Goal: Task Accomplishment & Management: Use online tool/utility

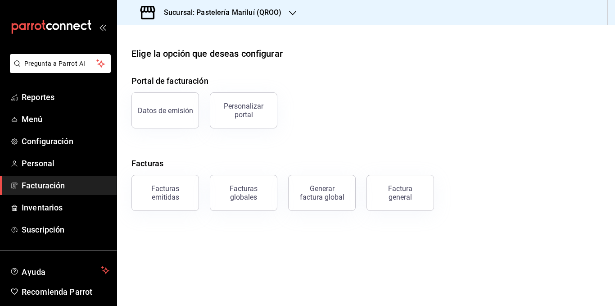
click at [338, 141] on div "Portal de facturación Datos de emisión Personalizar portal Facturas Facturas em…" at bounding box center [366, 143] width 469 height 136
click at [386, 170] on div "Factura general" at bounding box center [395, 187] width 78 height 47
drag, startPoint x: 387, startPoint y: 181, endPoint x: 341, endPoint y: 178, distance: 46.4
click at [341, 178] on div "Facturas emitidas Facturas globales Generar factura global Factura general" at bounding box center [361, 187] width 480 height 47
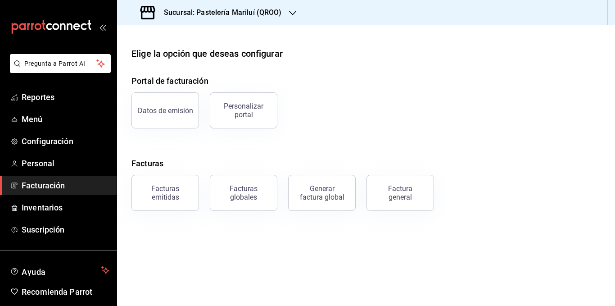
click at [311, 195] on div "Generar factura global" at bounding box center [321, 192] width 45 height 17
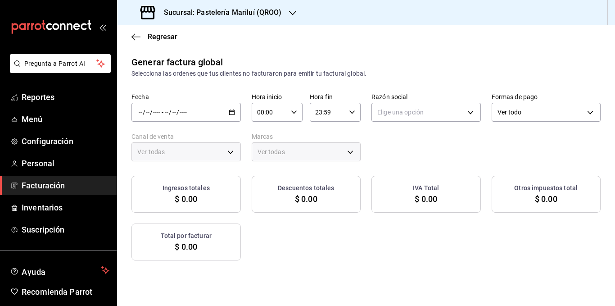
type input "PARROT,UBER_EATS,RAPPI,DIDI_FOOD,ONLINE"
click at [241, 115] on div "/ / - / /" at bounding box center [186, 112] width 109 height 19
click at [234, 109] on \(Stroke\) "button" at bounding box center [233, 109] width 0 height 0
click at [162, 140] on span "Rango de fechas" at bounding box center [174, 139] width 70 height 9
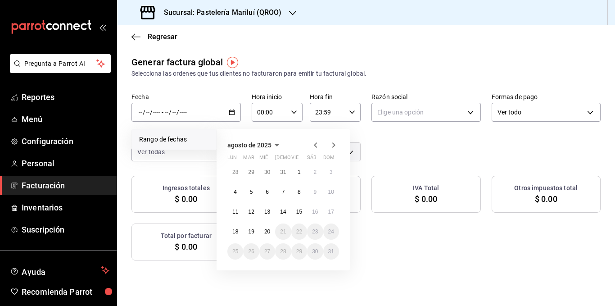
click at [315, 144] on icon "button" at bounding box center [315, 144] width 3 height 5
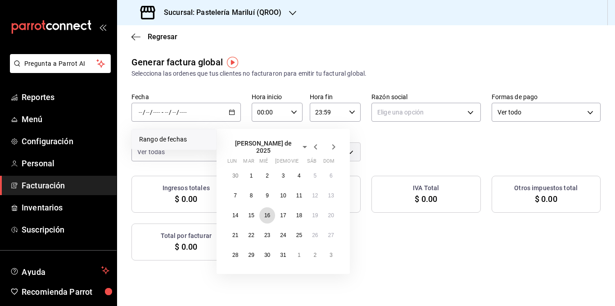
click at [267, 212] on abbr "16" at bounding box center [267, 215] width 6 height 6
click at [283, 247] on button "31" at bounding box center [283, 255] width 16 height 16
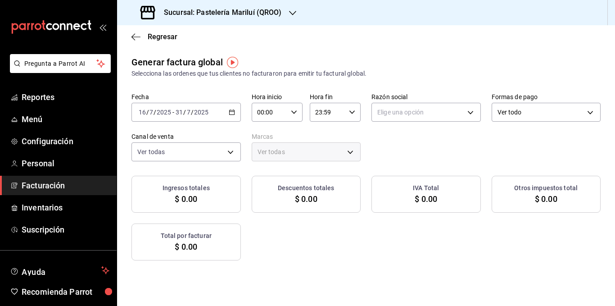
click at [477, 112] on body "Pregunta a Parrot AI Reportes Menú Configuración Personal Facturación Inventari…" at bounding box center [307, 153] width 615 height 306
click at [479, 154] on li "MA. [PERSON_NAME]" at bounding box center [521, 158] width 146 height 17
type input "bbe4434a-78bb-46bf-8066-af24c608faac"
type input "d1899554-f730-4f51-8c80-c6342bb5bc4c"
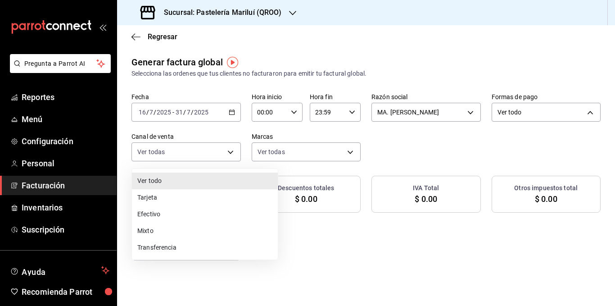
click at [257, 146] on body "Pregunta a Parrot AI Reportes Menú Configuración Personal Facturación Inventari…" at bounding box center [307, 153] width 615 height 306
click at [209, 203] on li "Tarjeta" at bounding box center [205, 197] width 146 height 17
type input "CARD"
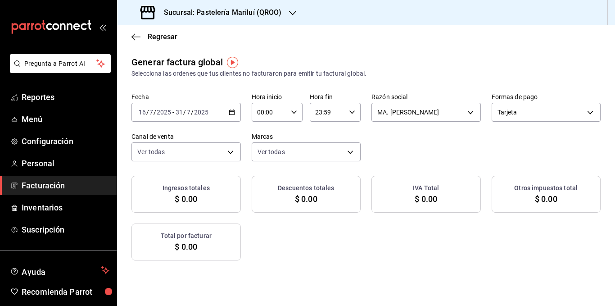
click at [241, 115] on div "[DATE] [DATE] - [DATE] [DATE]" at bounding box center [186, 112] width 109 height 19
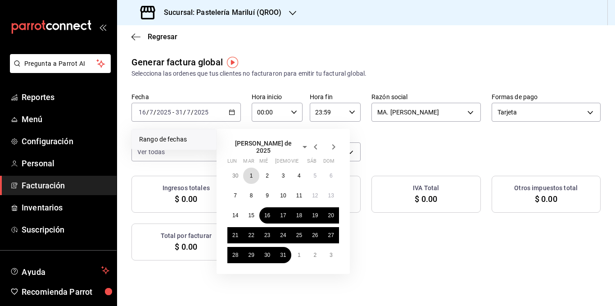
click at [249, 168] on button "1" at bounding box center [251, 176] width 16 height 16
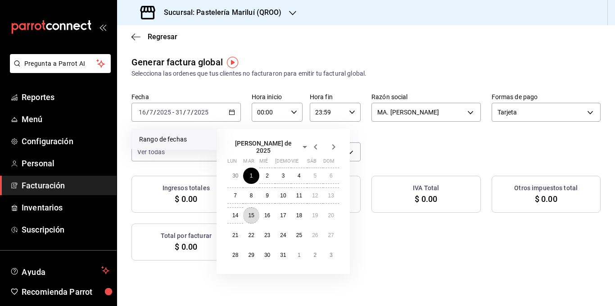
click at [252, 212] on abbr "15" at bounding box center [251, 215] width 6 height 6
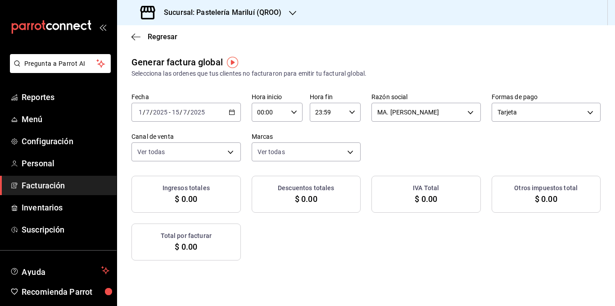
click at [241, 107] on div "[DATE] [DATE] - [DATE] [DATE]" at bounding box center [186, 112] width 109 height 19
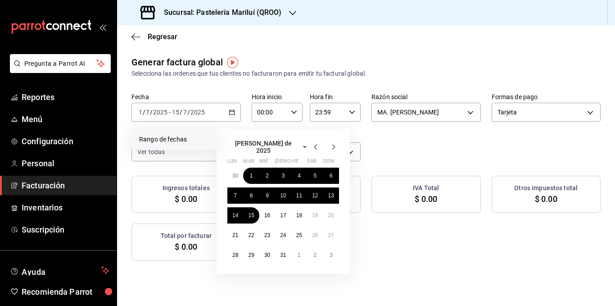
click at [332, 147] on icon "button" at bounding box center [333, 146] width 11 height 11
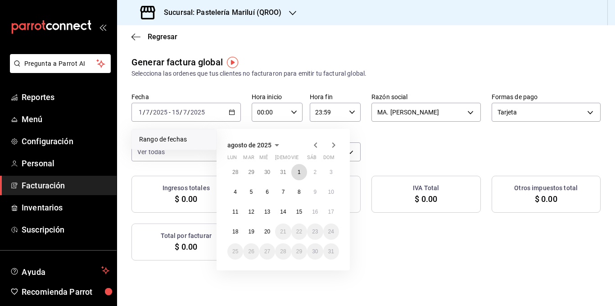
click at [301, 174] on button "1" at bounding box center [299, 172] width 16 height 16
click at [303, 217] on button "15" at bounding box center [299, 212] width 16 height 16
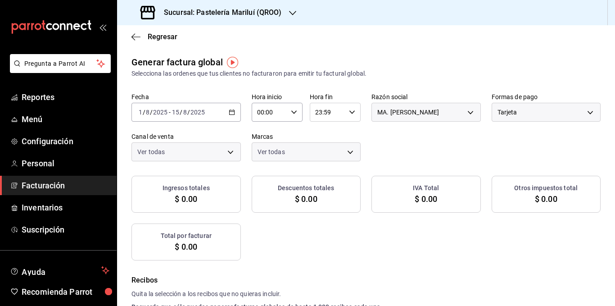
checkbox input "true"
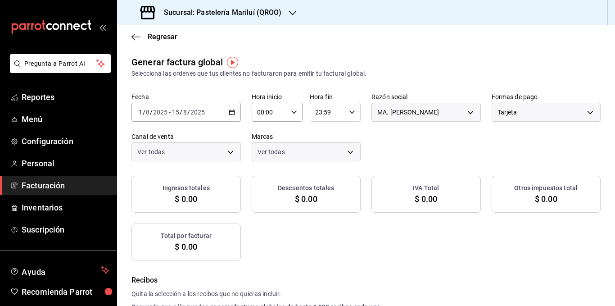
checkbox input "true"
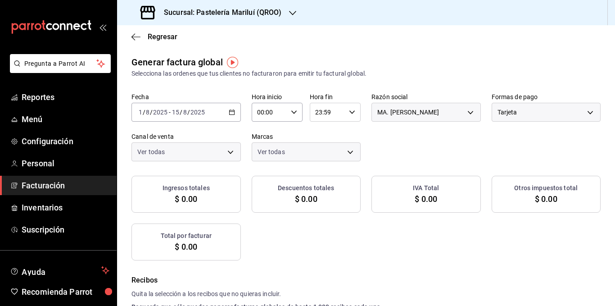
checkbox input "true"
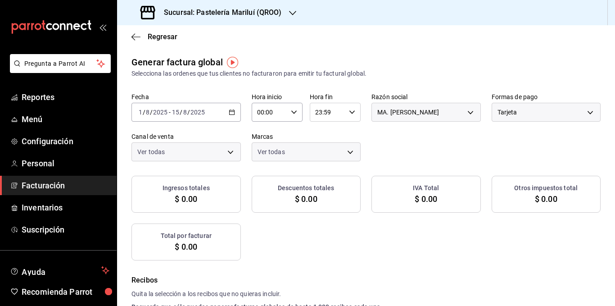
checkbox input "true"
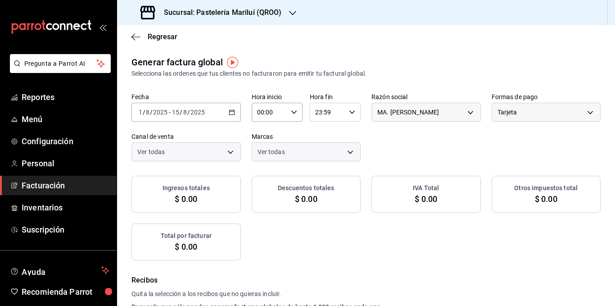
checkbox input "true"
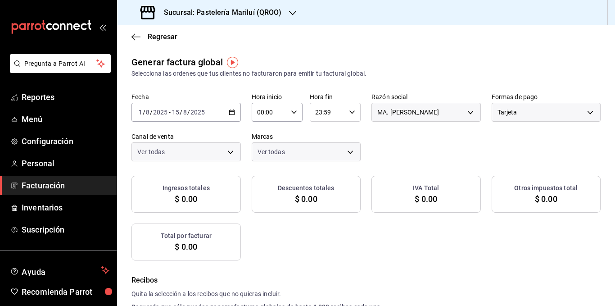
checkbox input "true"
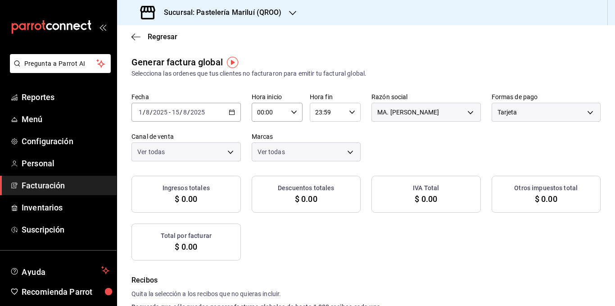
checkbox input "true"
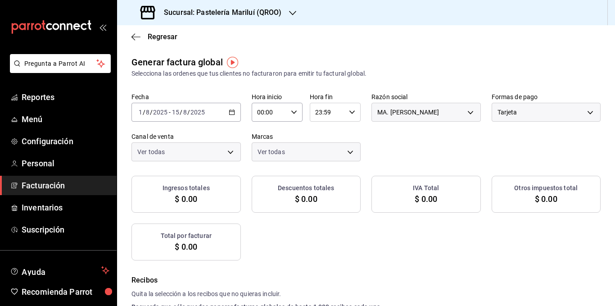
checkbox input "true"
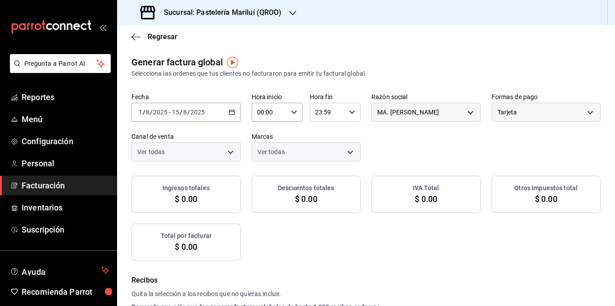
checkbox input "true"
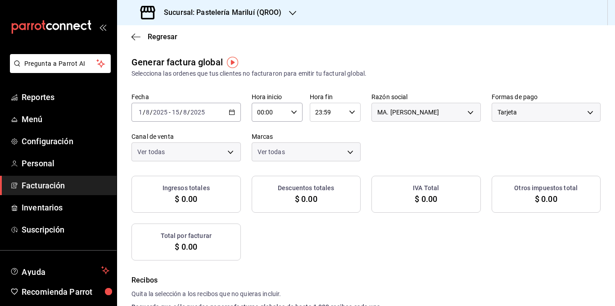
checkbox input "true"
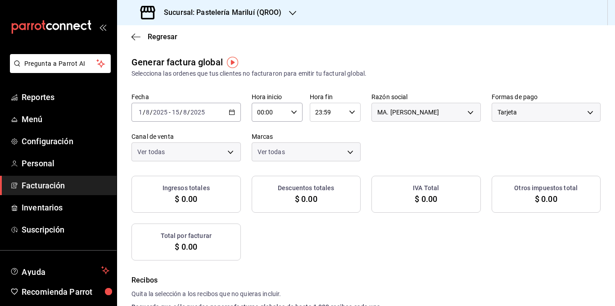
checkbox input "true"
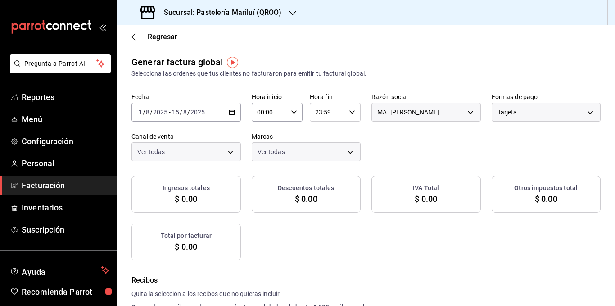
checkbox input "true"
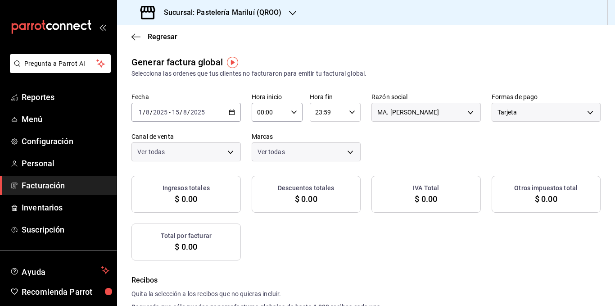
checkbox input "true"
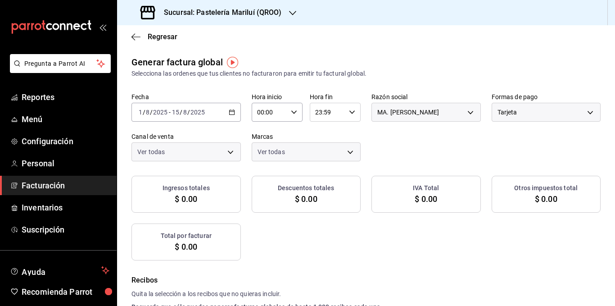
checkbox input "true"
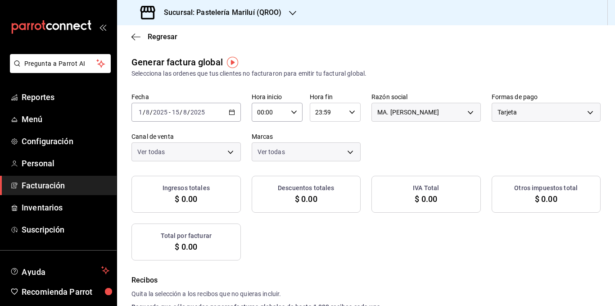
checkbox input "true"
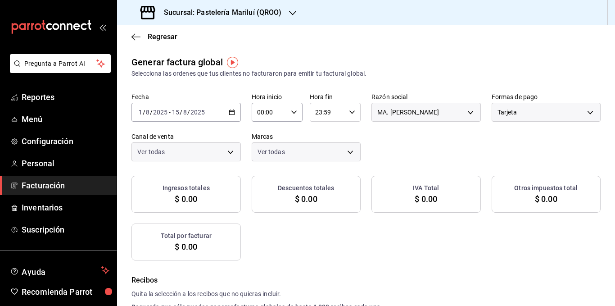
checkbox input "true"
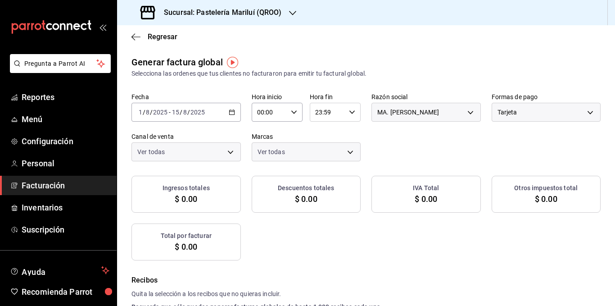
checkbox input "true"
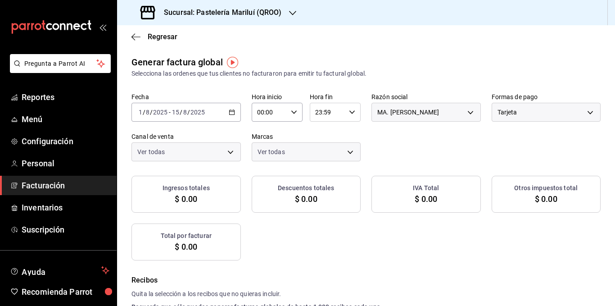
checkbox input "true"
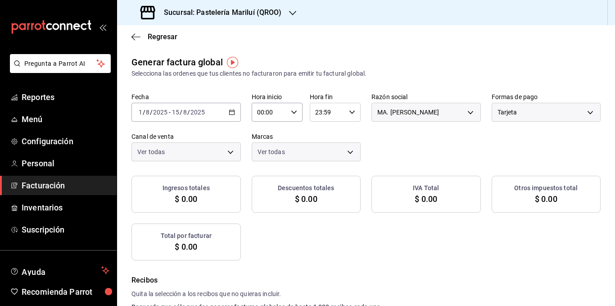
checkbox input "true"
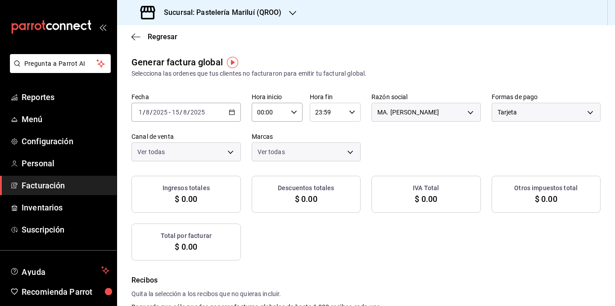
checkbox input "true"
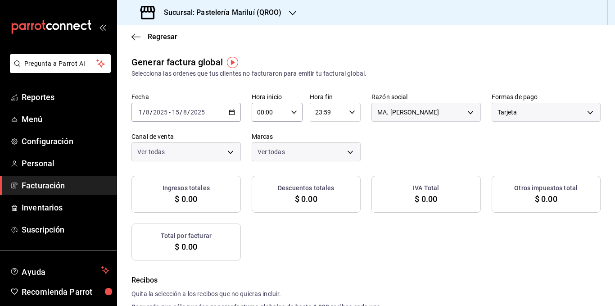
checkbox input "true"
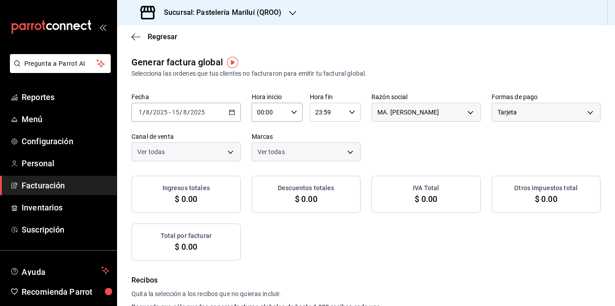
checkbox input "true"
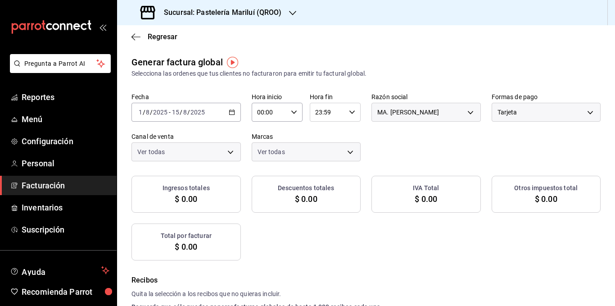
checkbox input "true"
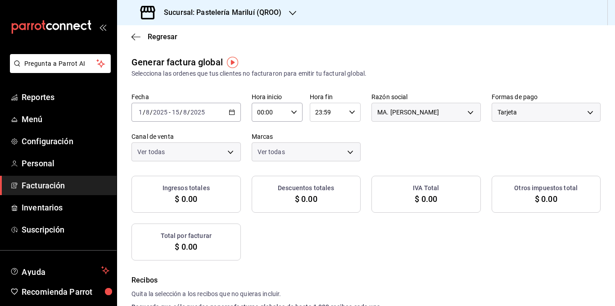
checkbox input "true"
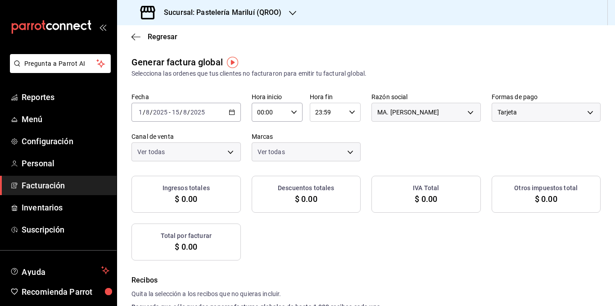
checkbox input "true"
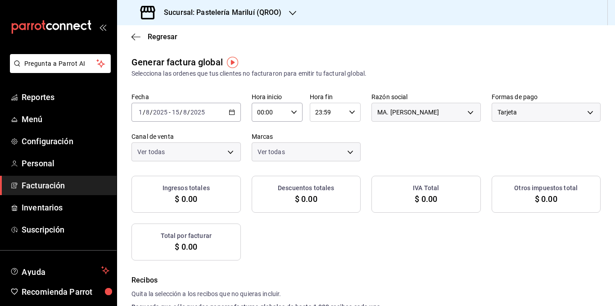
checkbox input "true"
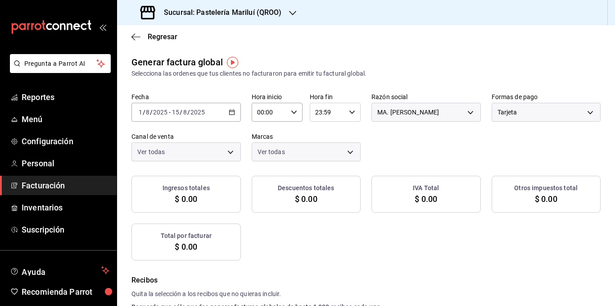
checkbox input "true"
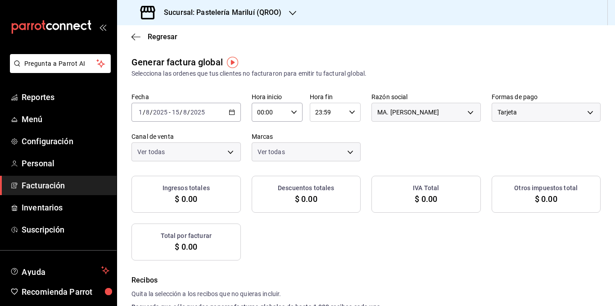
checkbox input "true"
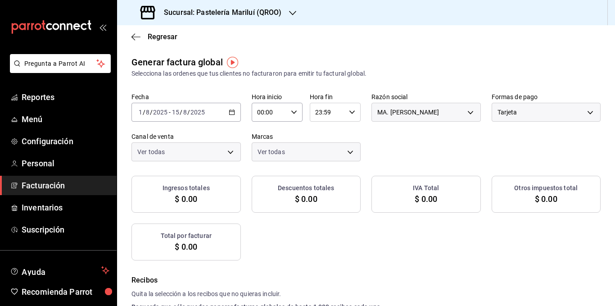
checkbox input "true"
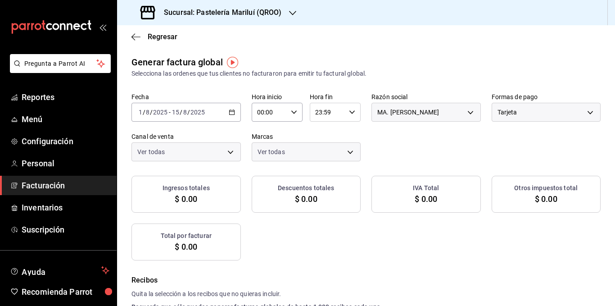
checkbox input "true"
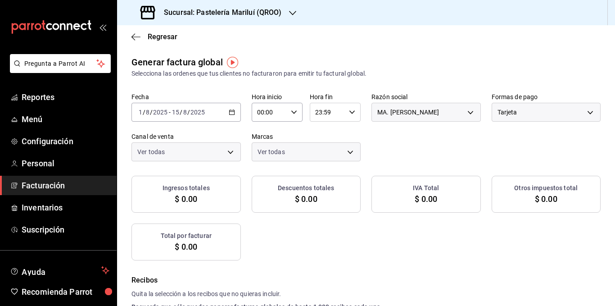
checkbox input "true"
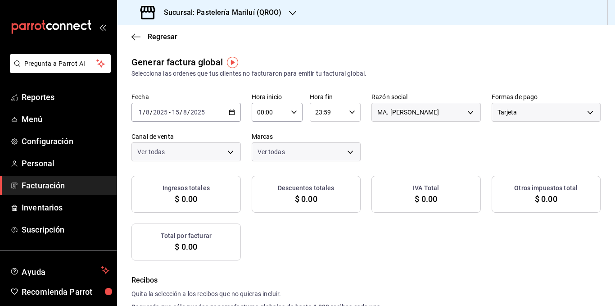
checkbox input "true"
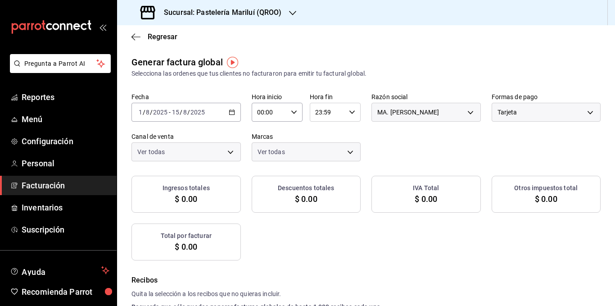
checkbox input "true"
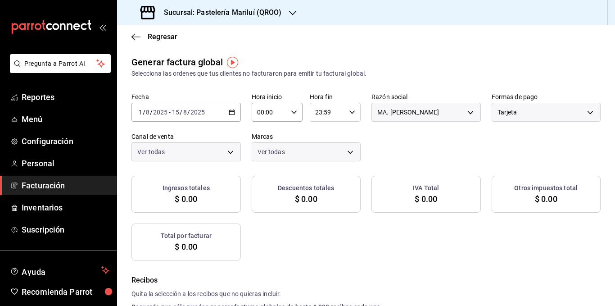
checkbox input "true"
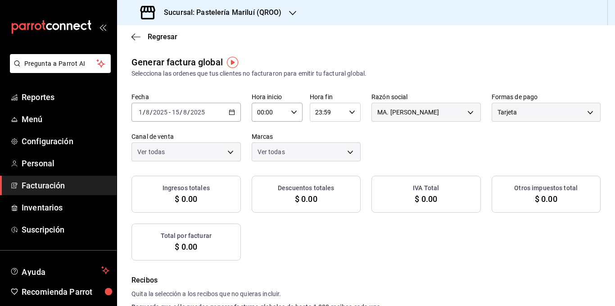
checkbox input "true"
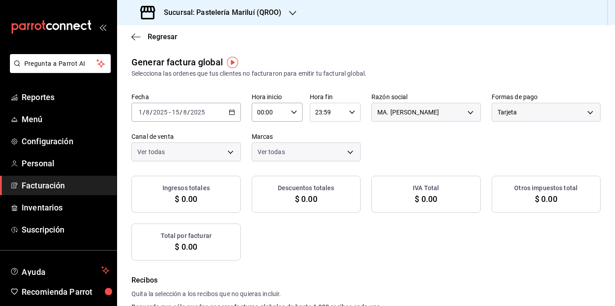
checkbox input "true"
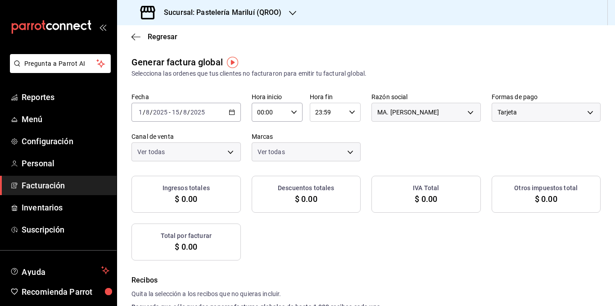
checkbox input "true"
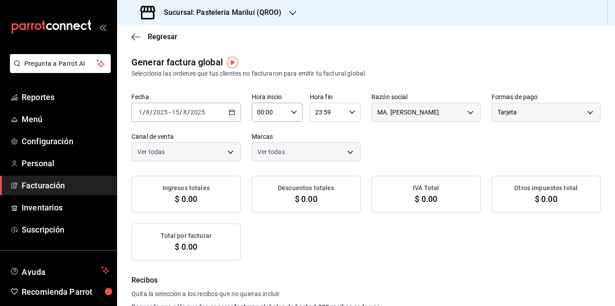
checkbox input "true"
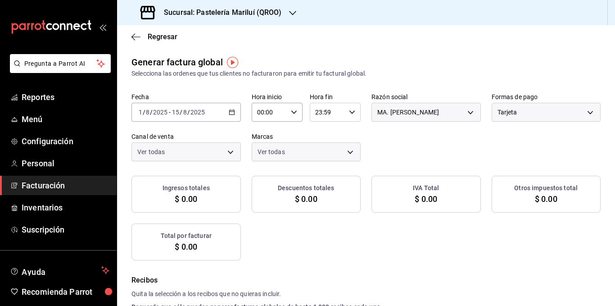
checkbox input "true"
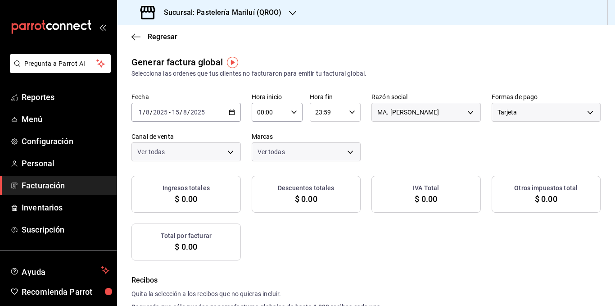
checkbox input "true"
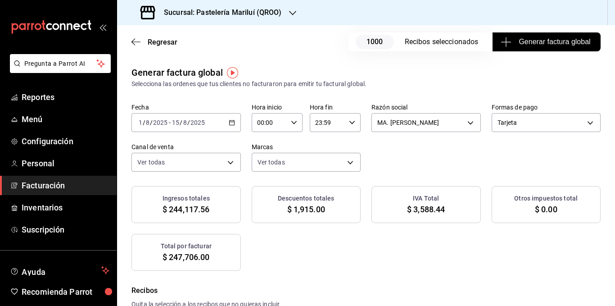
click at [335, 200] on div "Descuentos totales" at bounding box center [306, 198] width 101 height 9
drag, startPoint x: 269, startPoint y: 127, endPoint x: 263, endPoint y: 133, distance: 8.3
click at [263, 133] on div "Fecha [DATE] [DATE] - [DATE] [DATE] Hora inicio 00:00 Hora inicio Hora fin 23:5…" at bounding box center [366, 137] width 469 height 68
click at [235, 125] on \(Stroke\) "button" at bounding box center [231, 122] width 5 height 5
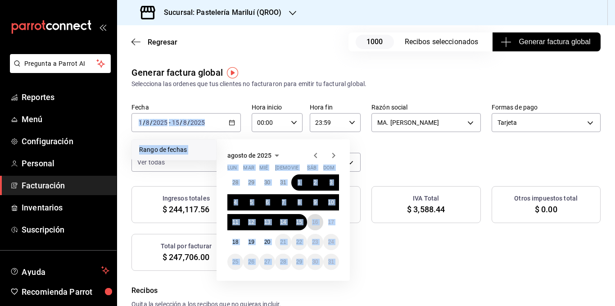
click at [309, 218] on button "16" at bounding box center [315, 222] width 16 height 16
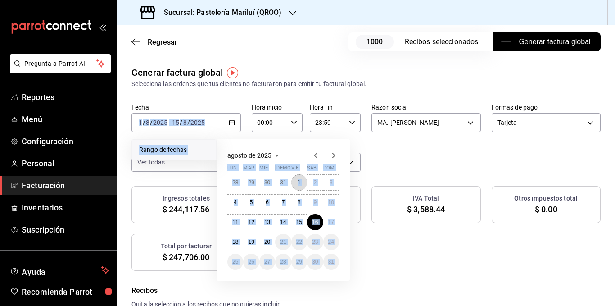
click at [299, 176] on button "1" at bounding box center [299, 182] width 16 height 16
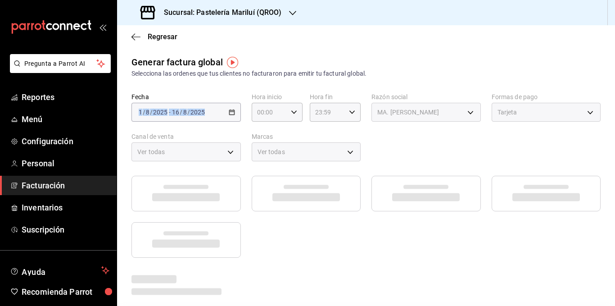
click at [284, 58] on div "Generar factura global Selecciona las ordenes que tus clientes no facturaron pa…" at bounding box center [366, 66] width 469 height 23
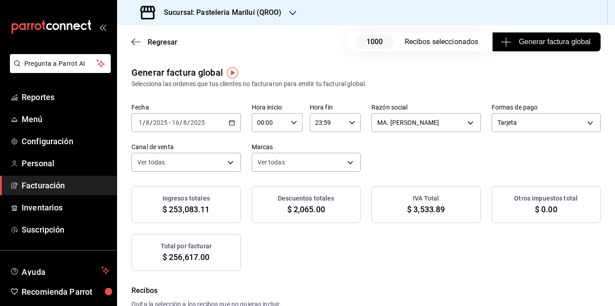
click at [235, 123] on \(Stroke\) "button" at bounding box center [231, 122] width 5 height 5
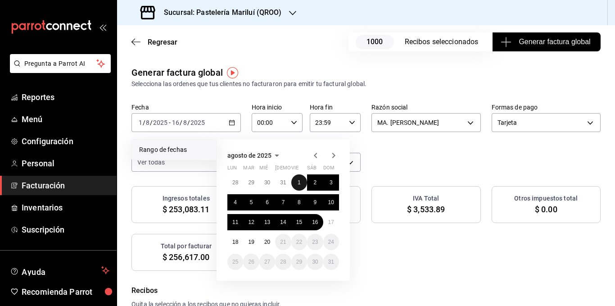
click at [303, 184] on button "1" at bounding box center [299, 182] width 16 height 16
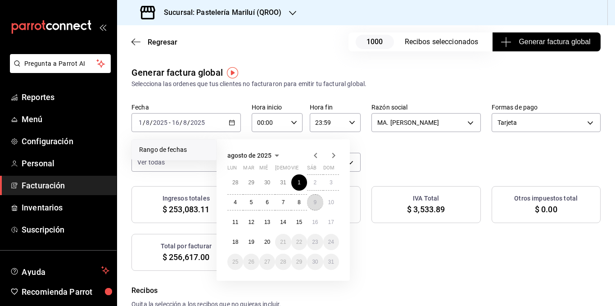
click at [320, 199] on button "9" at bounding box center [315, 202] width 16 height 16
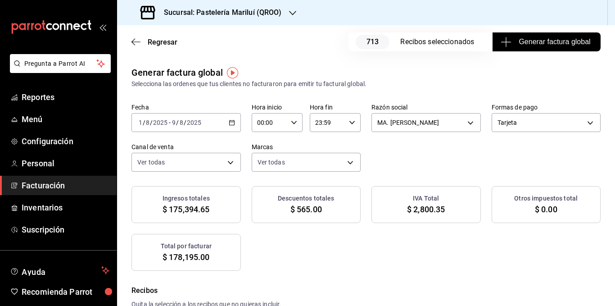
click at [241, 113] on div "[DATE] [DATE] - [DATE] [DATE]" at bounding box center [186, 122] width 109 height 19
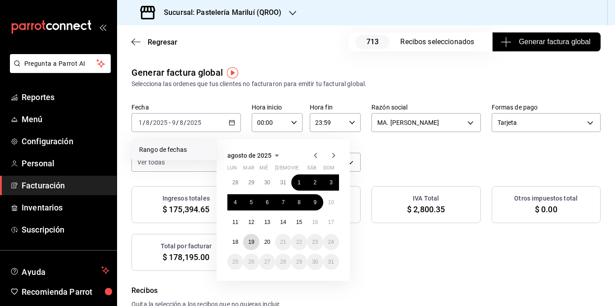
click at [248, 245] on button "19" at bounding box center [251, 242] width 16 height 16
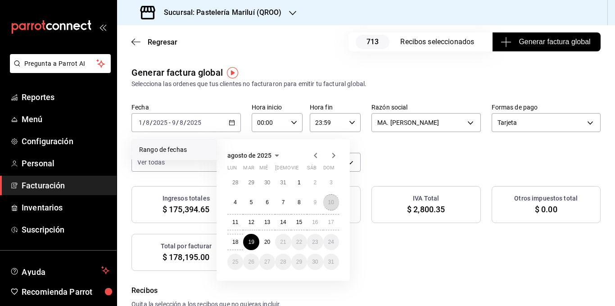
click at [328, 204] on abbr "10" at bounding box center [331, 202] width 6 height 6
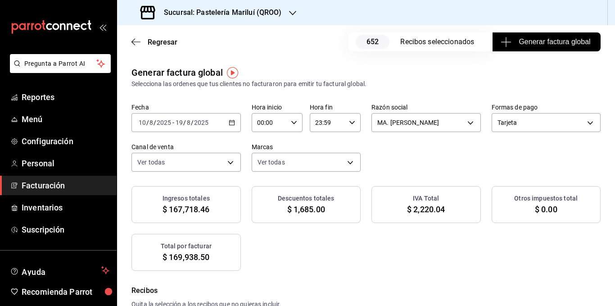
click at [241, 131] on div "[DATE] [DATE] - [DATE] [DATE]" at bounding box center [186, 122] width 109 height 19
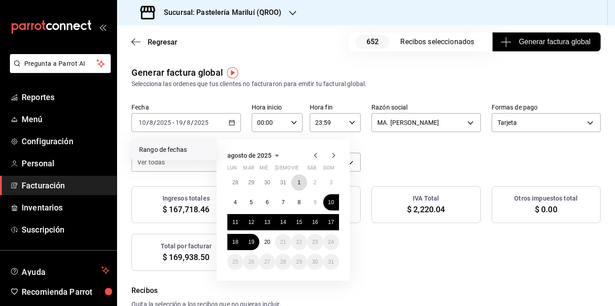
click at [295, 188] on button "1" at bounding box center [299, 182] width 16 height 16
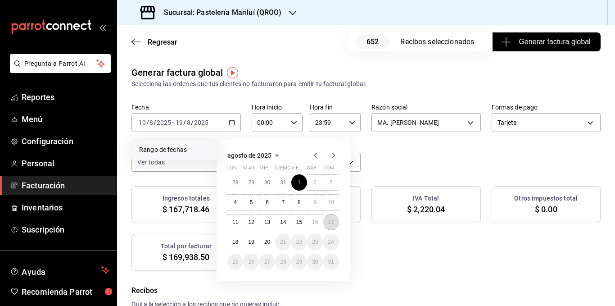
click at [331, 224] on abbr "17" at bounding box center [331, 222] width 6 height 6
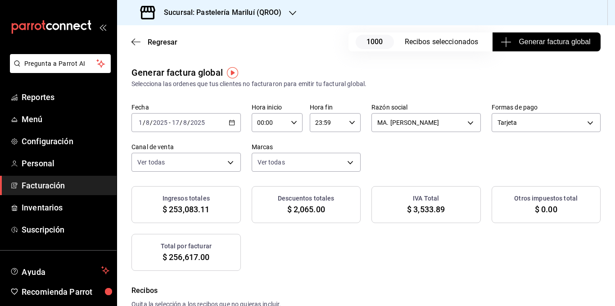
click at [448, 245] on div "Ingresos totales $ 253,083.11 Descuentos totales $ 2,065.00 IVA Total $ 3,533.8…" at bounding box center [366, 228] width 469 height 85
click at [304, 47] on div "Regresar 1000 Recibos seleccionados Generar factura global" at bounding box center [366, 41] width 498 height 33
